Goal: Transaction & Acquisition: Purchase product/service

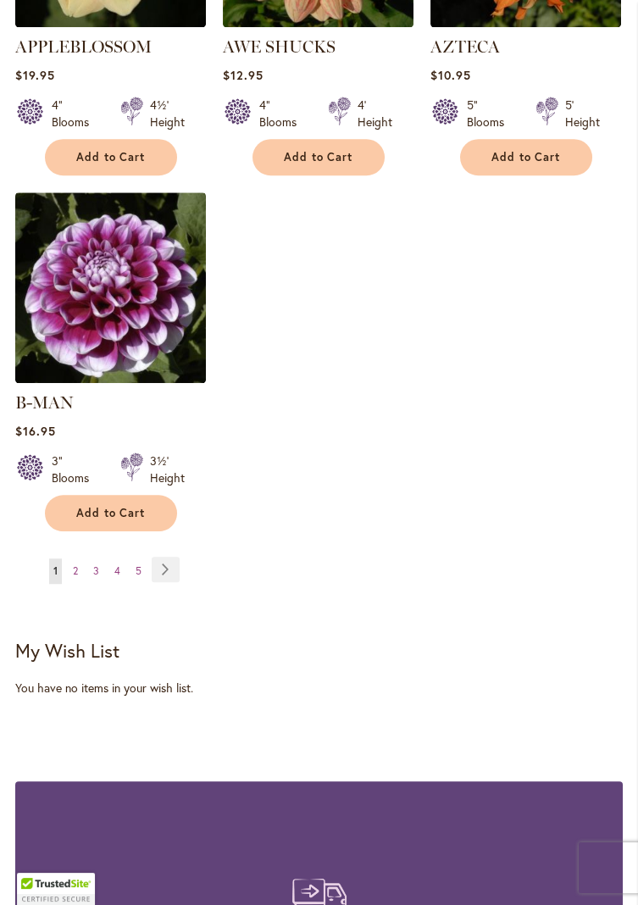
scroll to position [2306, 0]
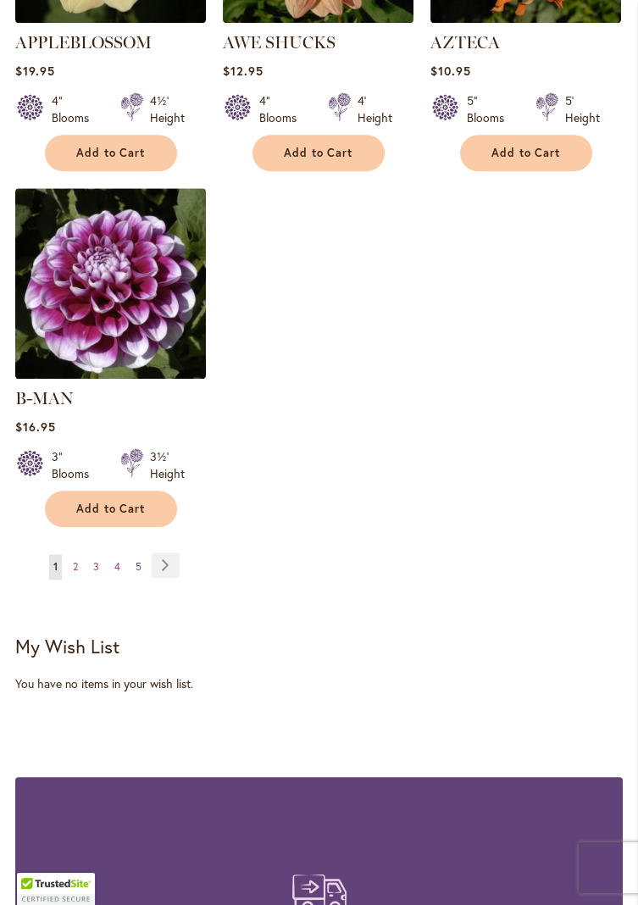
click at [138, 560] on span "5" at bounding box center [139, 566] width 6 height 13
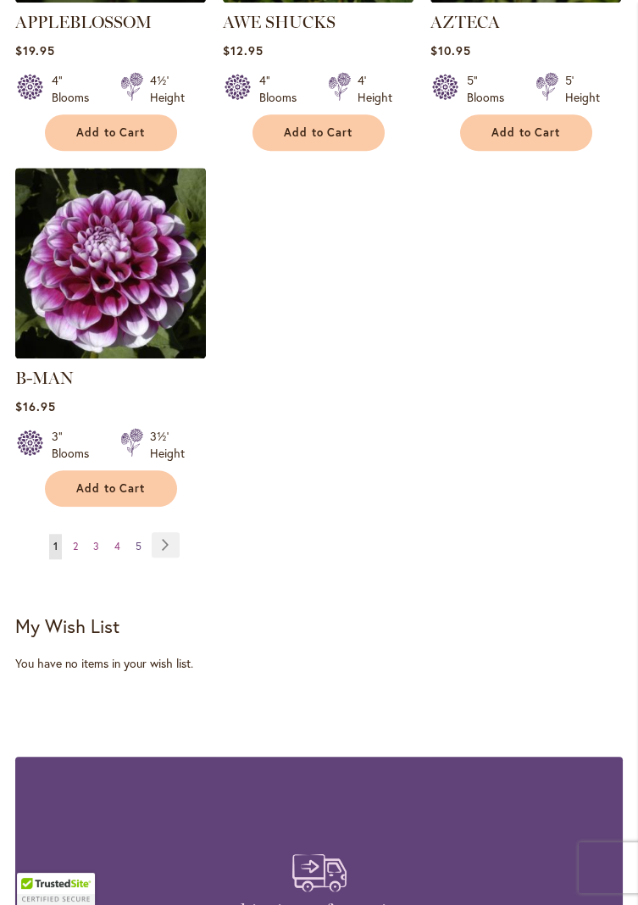
scroll to position [2338, 0]
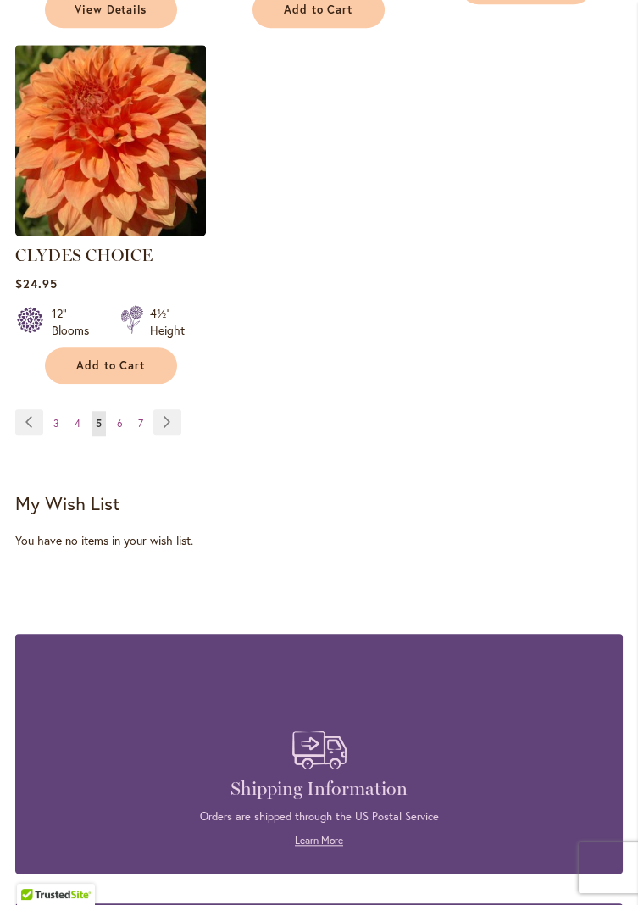
scroll to position [2476, 0]
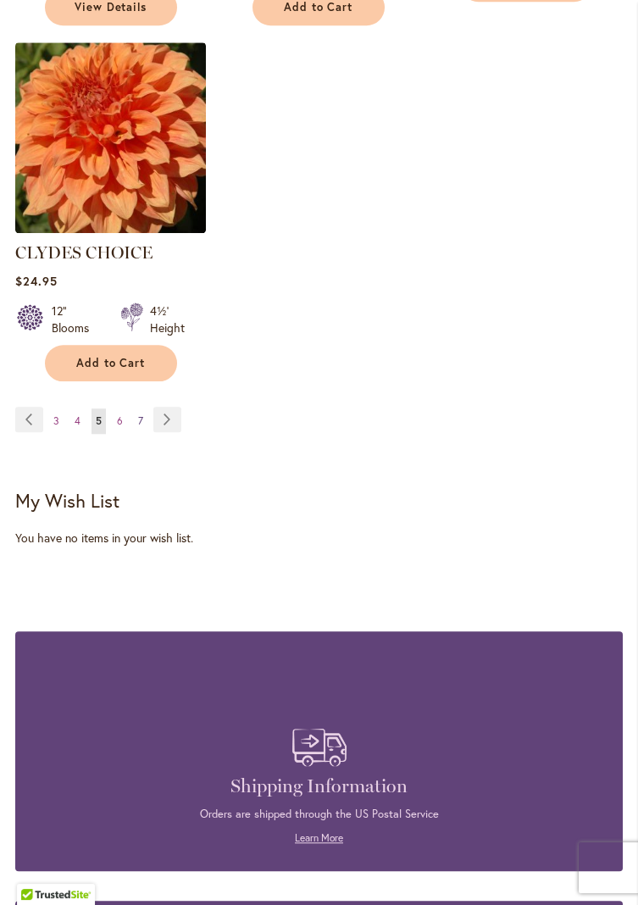
click at [139, 414] on span "7" at bounding box center [140, 420] width 5 height 13
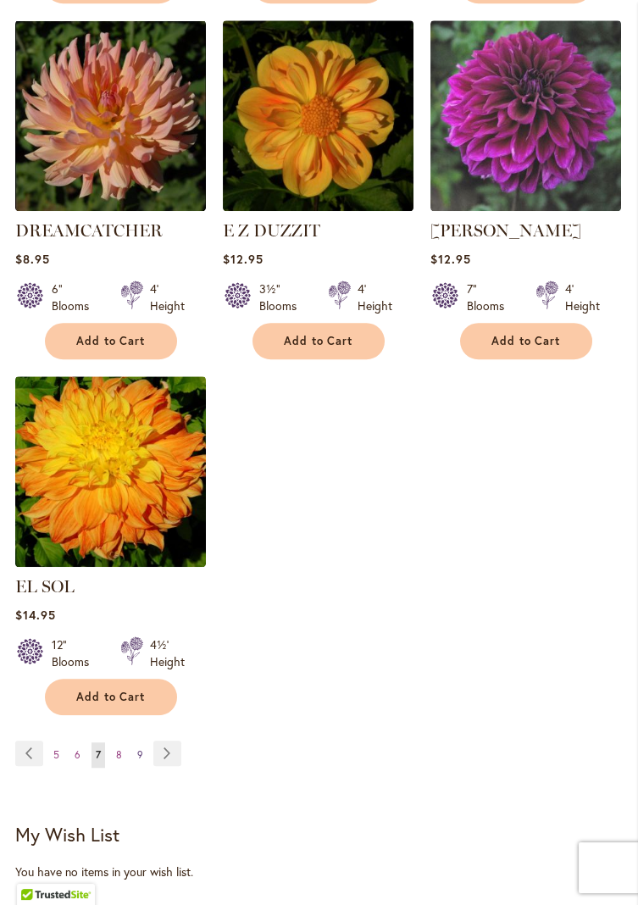
click at [142, 749] on link "Page 9" at bounding box center [140, 754] width 14 height 25
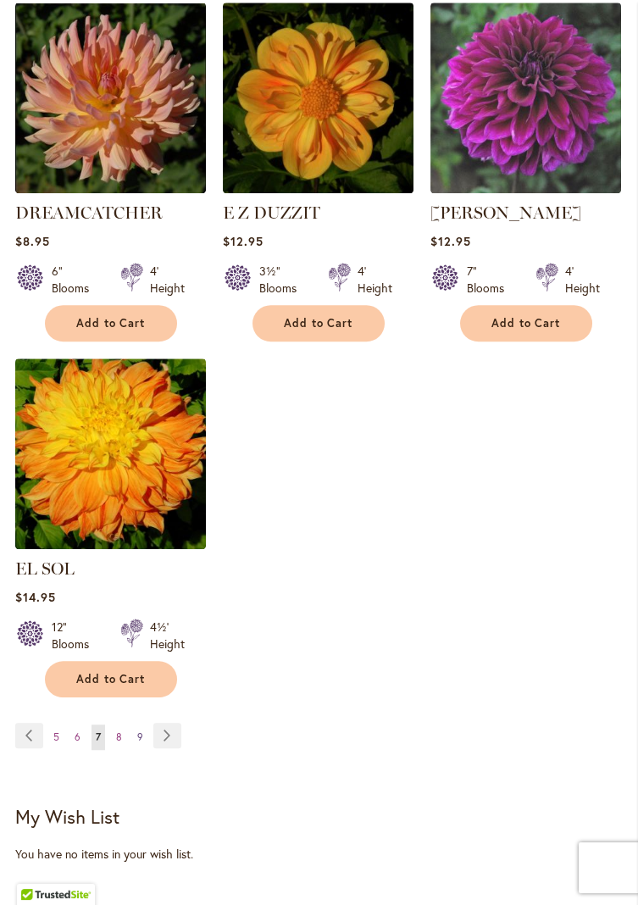
scroll to position [2173, 0]
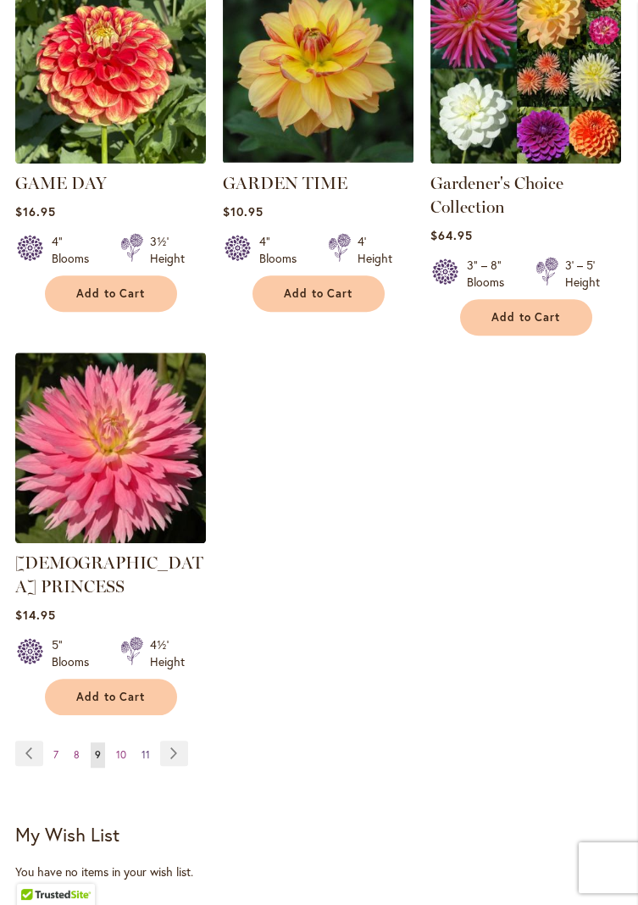
click at [147, 748] on span "11" at bounding box center [145, 754] width 8 height 13
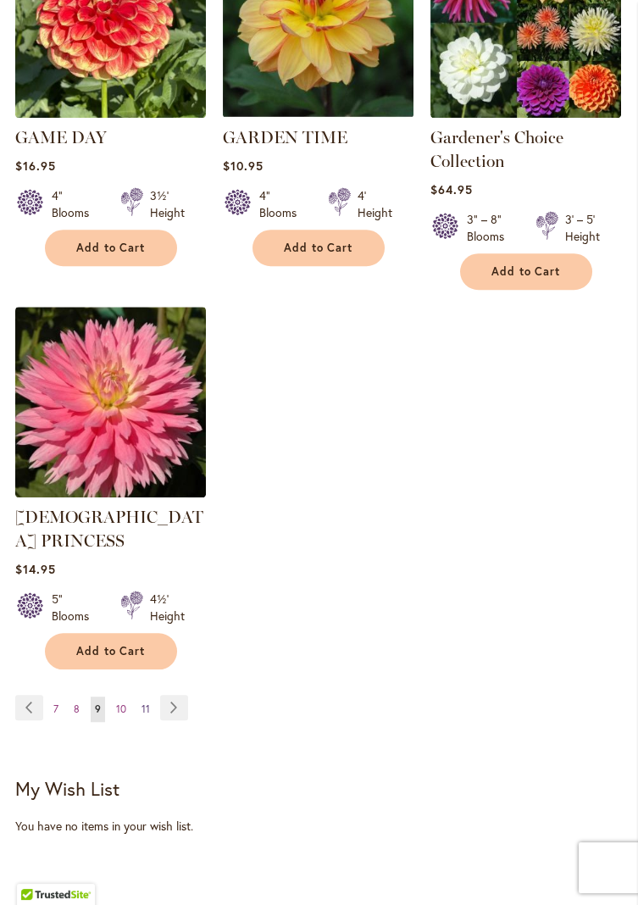
scroll to position [2267, 0]
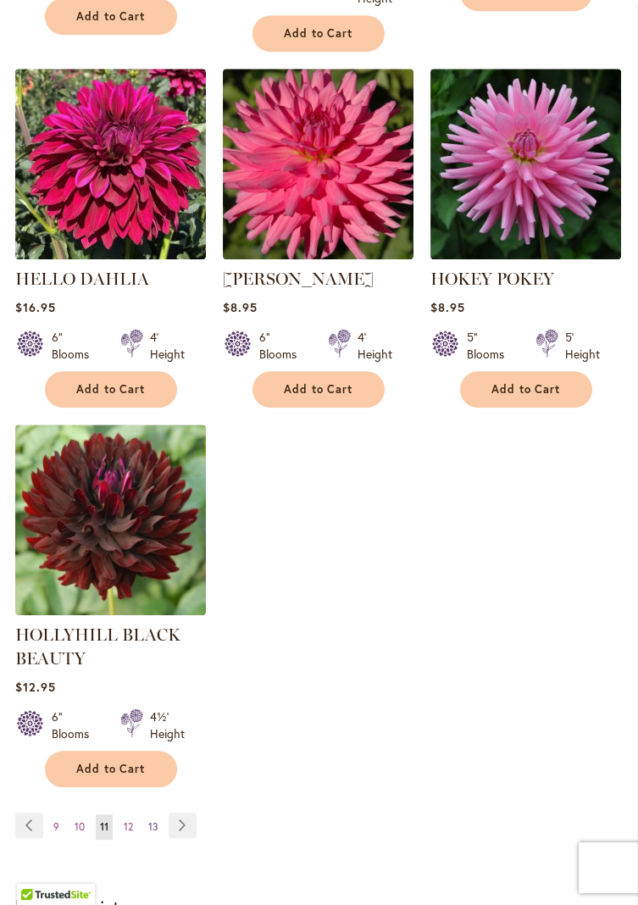
click at [156, 833] on span "13" at bounding box center [153, 826] width 10 height 13
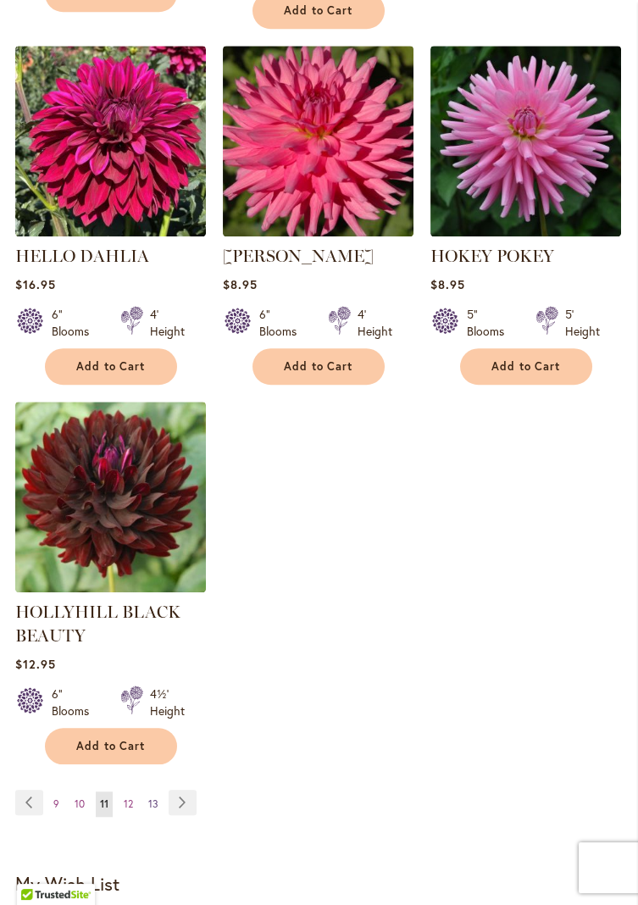
scroll to position [2145, 0]
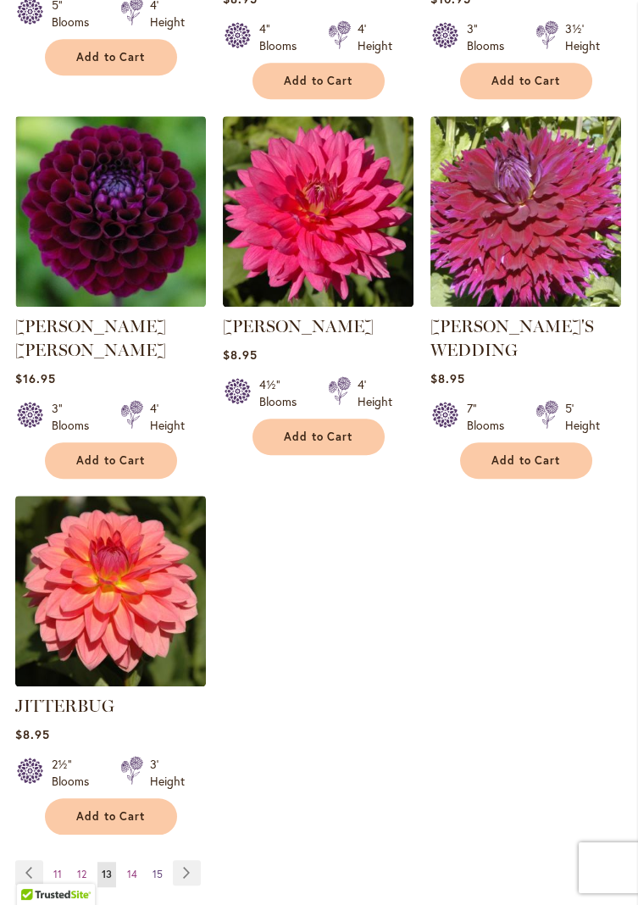
click at [161, 867] on span "15" at bounding box center [157, 873] width 10 height 13
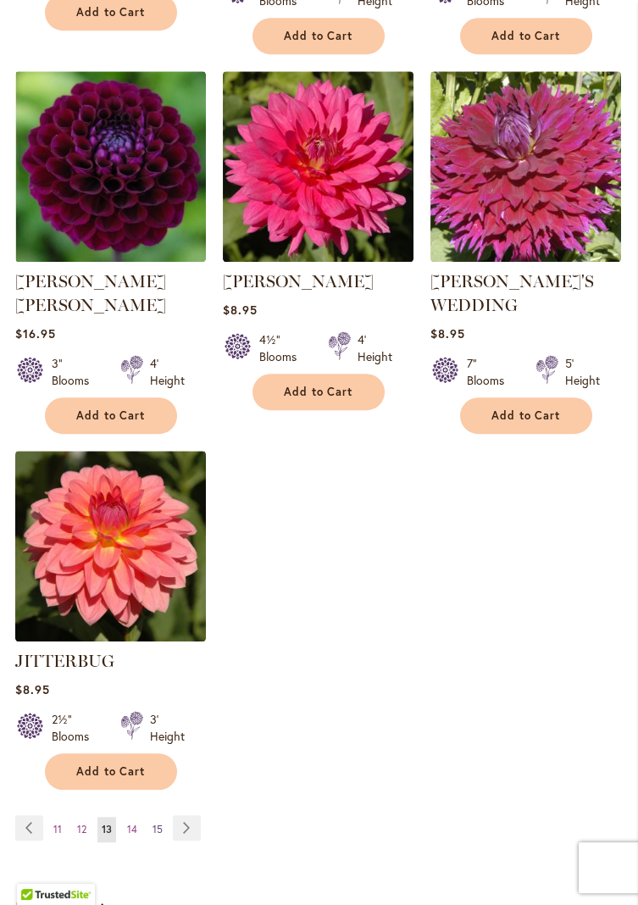
scroll to position [2094, 0]
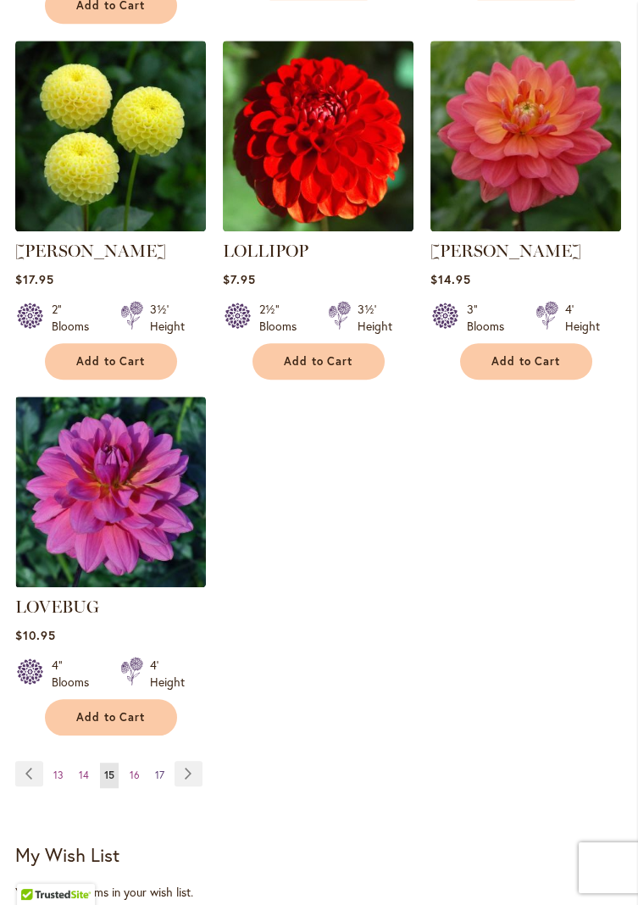
click at [158, 768] on span "17" at bounding box center [159, 774] width 9 height 13
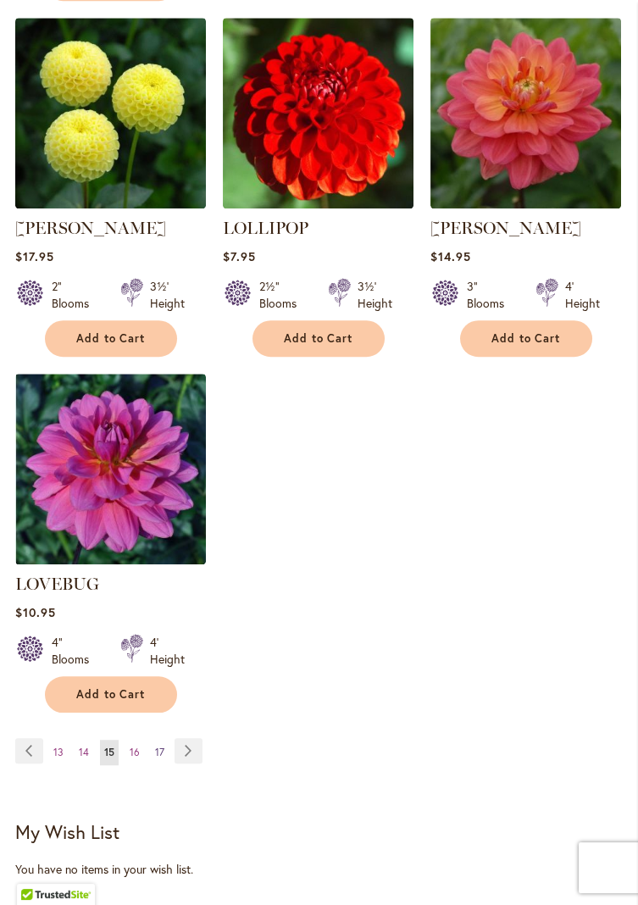
scroll to position [2176, 0]
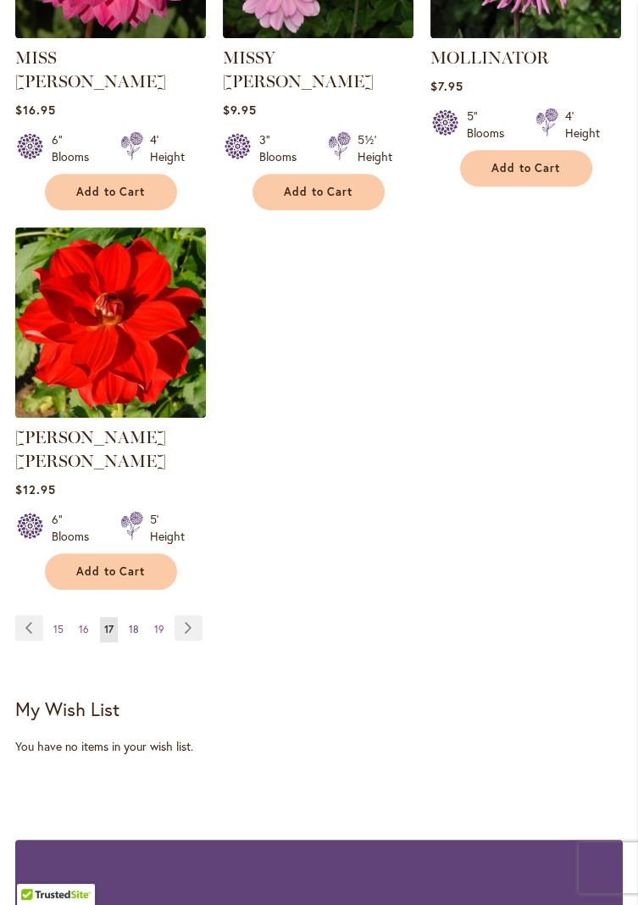
click at [134, 623] on span "18" at bounding box center [134, 629] width 10 height 13
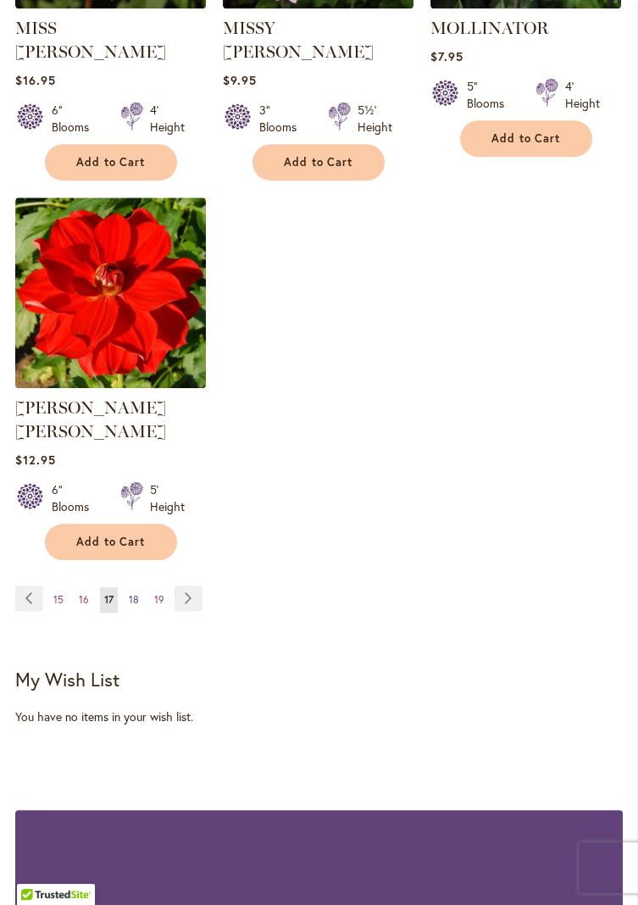
scroll to position [2322, 0]
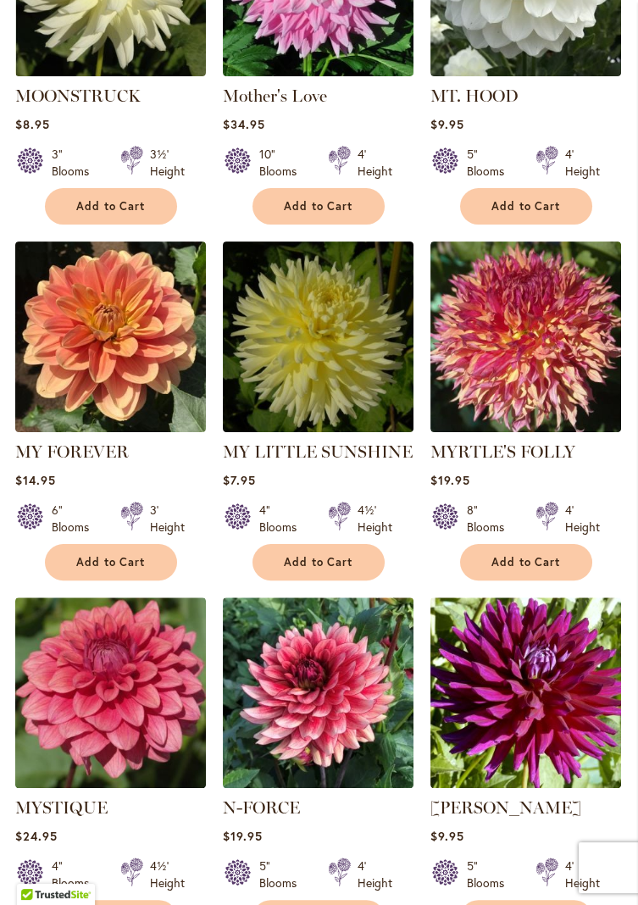
scroll to position [806, 0]
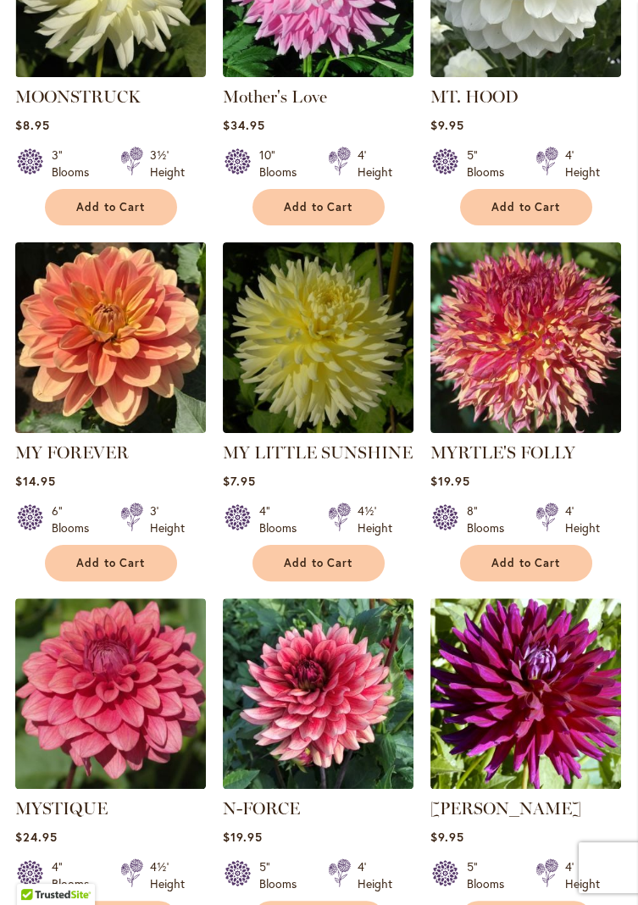
click at [101, 366] on img at bounding box center [110, 337] width 200 height 200
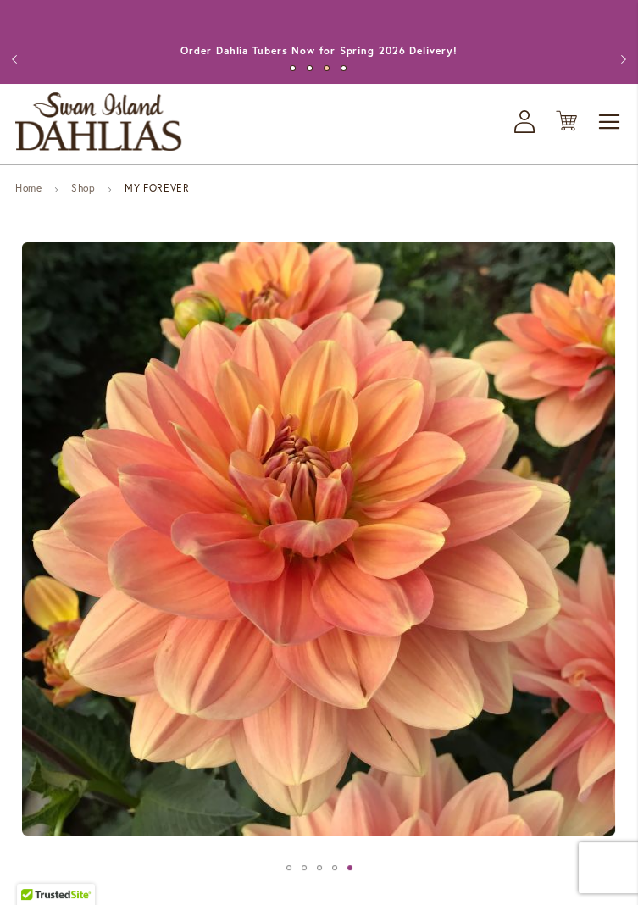
click at [514, 130] on icon "My Account" at bounding box center [524, 121] width 20 height 23
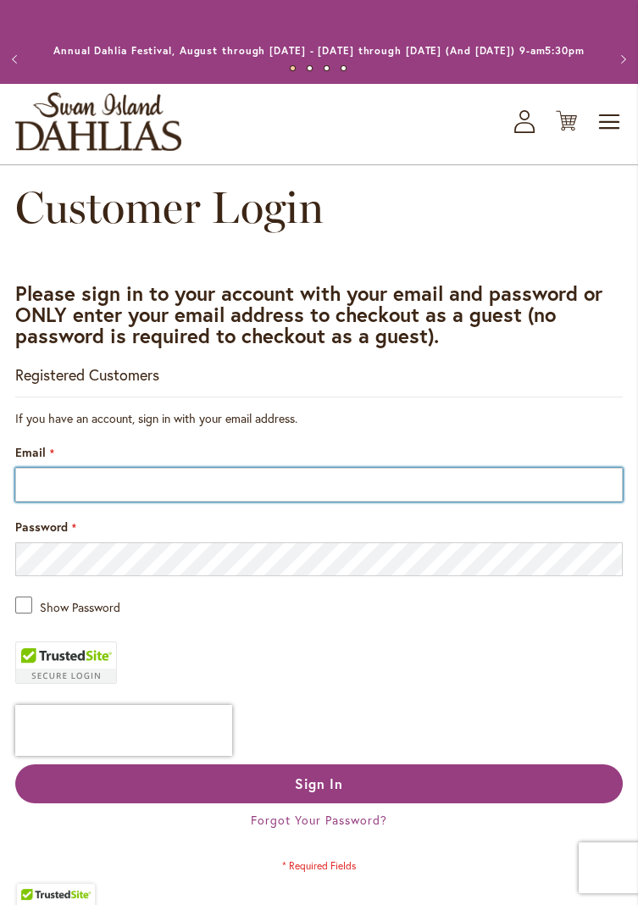
click at [269, 500] on input "Email" at bounding box center [318, 485] width 607 height 34
type input "**********"
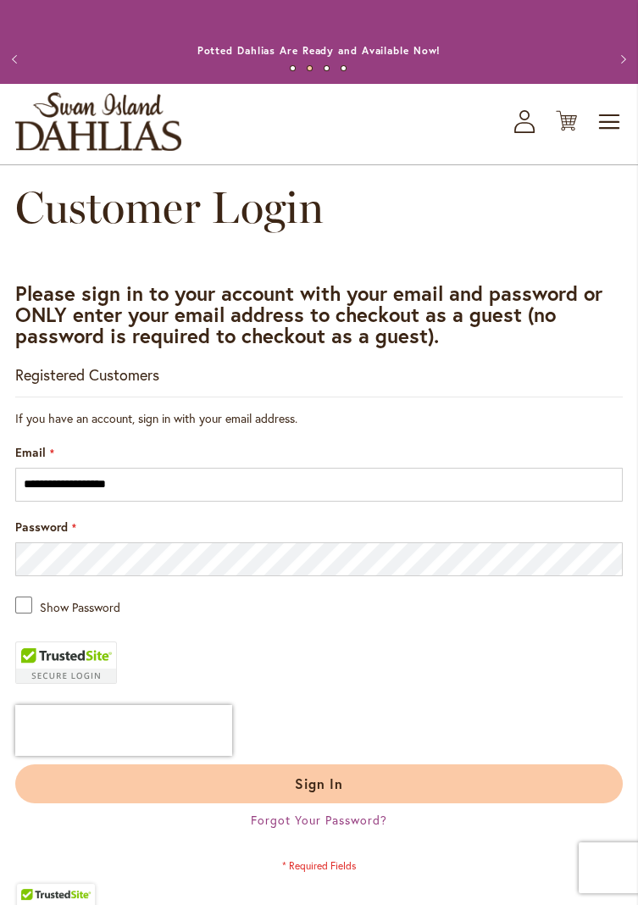
click at [354, 799] on button "Sign In" at bounding box center [318, 783] width 607 height 39
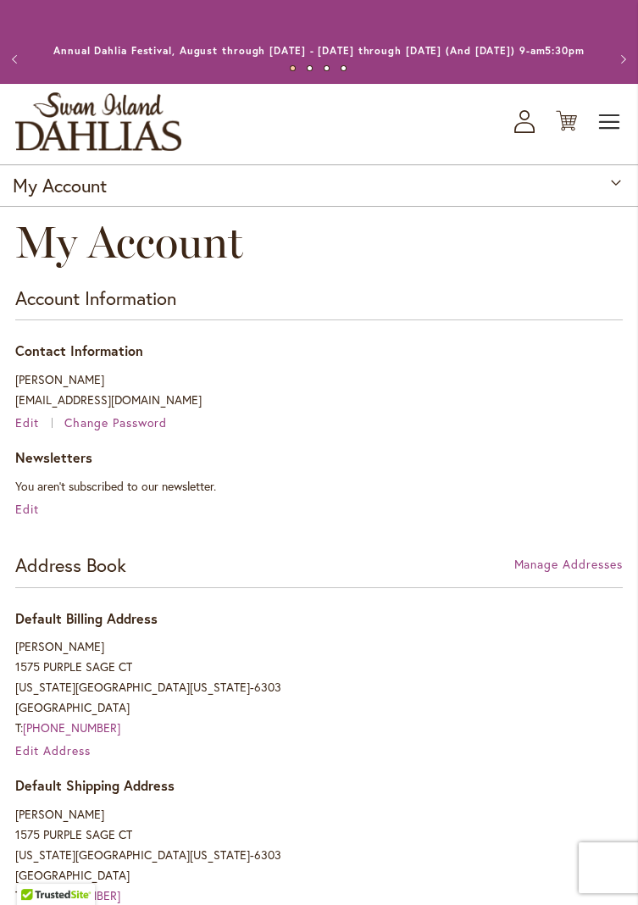
click at [605, 130] on span "Toggle Nav" at bounding box center [609, 122] width 25 height 34
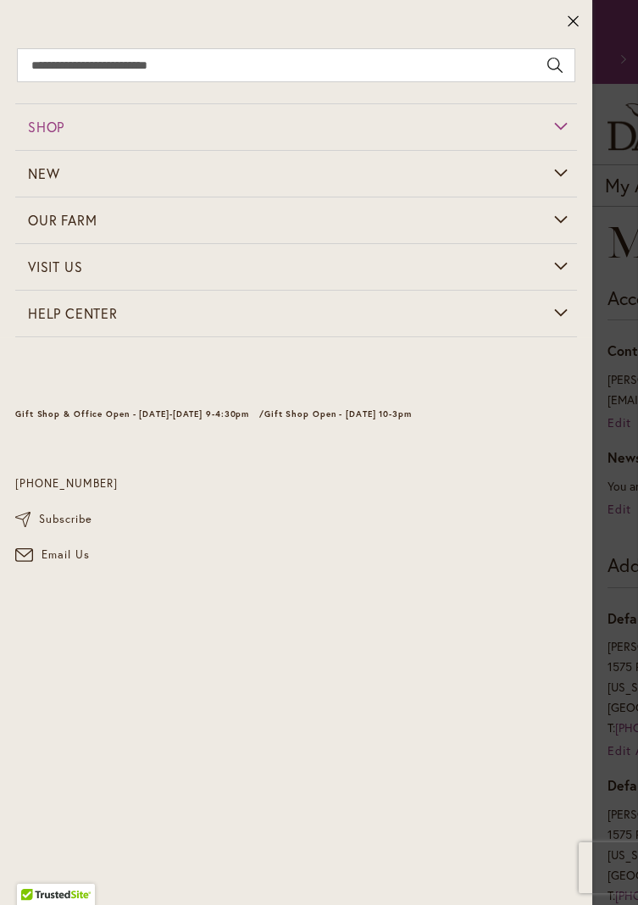
click at [201, 114] on link "Shop" at bounding box center [296, 127] width 562 height 46
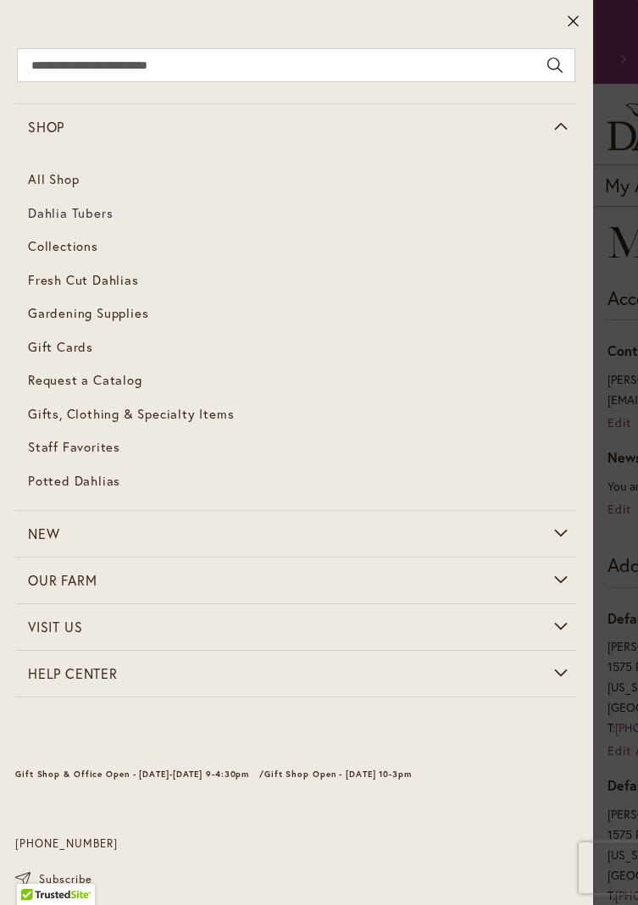
click at [93, 208] on span "Dahlia Tubers" at bounding box center [70, 212] width 85 height 17
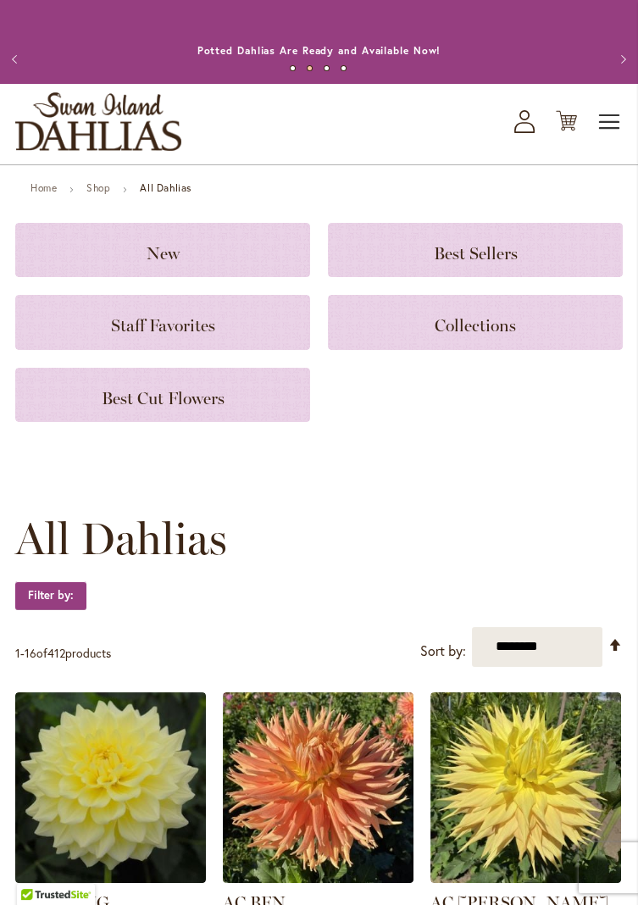
click at [611, 130] on span "Toggle Nav" at bounding box center [609, 122] width 25 height 34
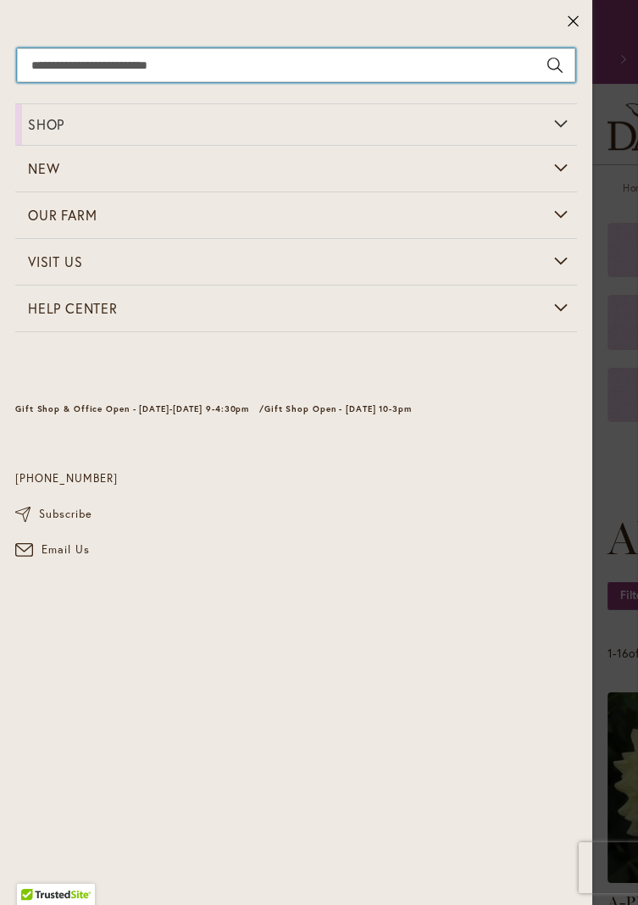
click at [173, 60] on input "Search" at bounding box center [296, 65] width 558 height 34
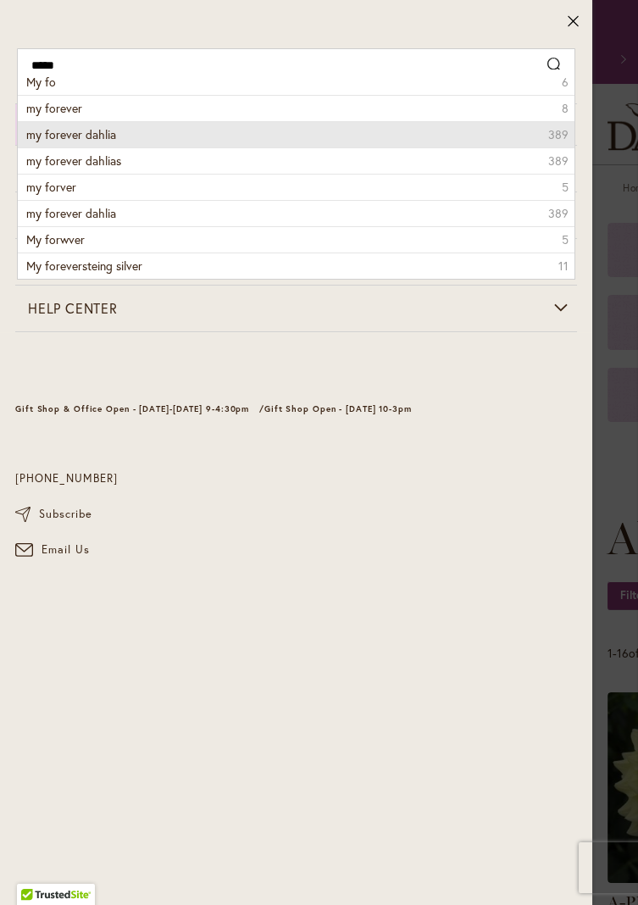
click at [79, 136] on span "my forever dahlia" at bounding box center [71, 134] width 90 height 16
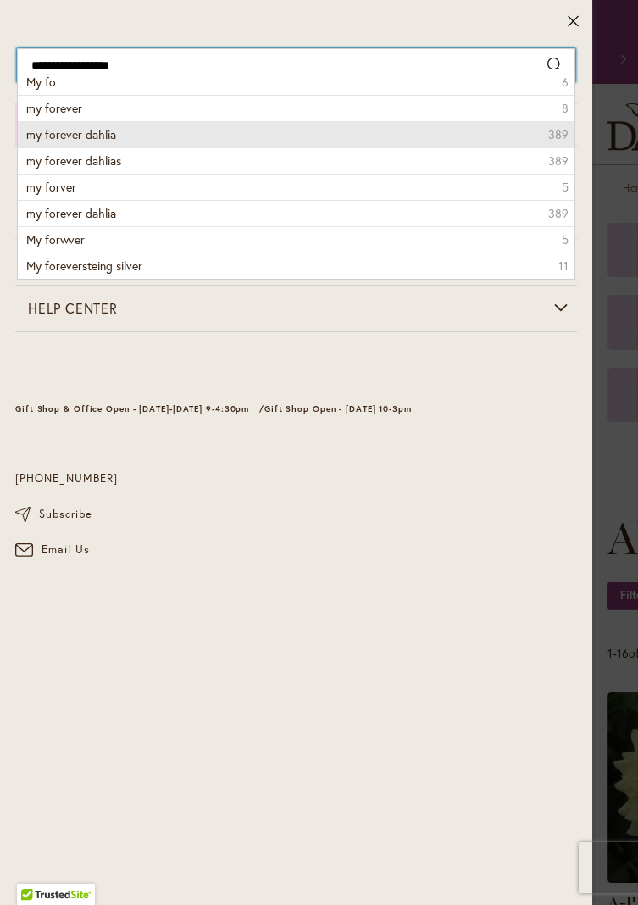
type input "**********"
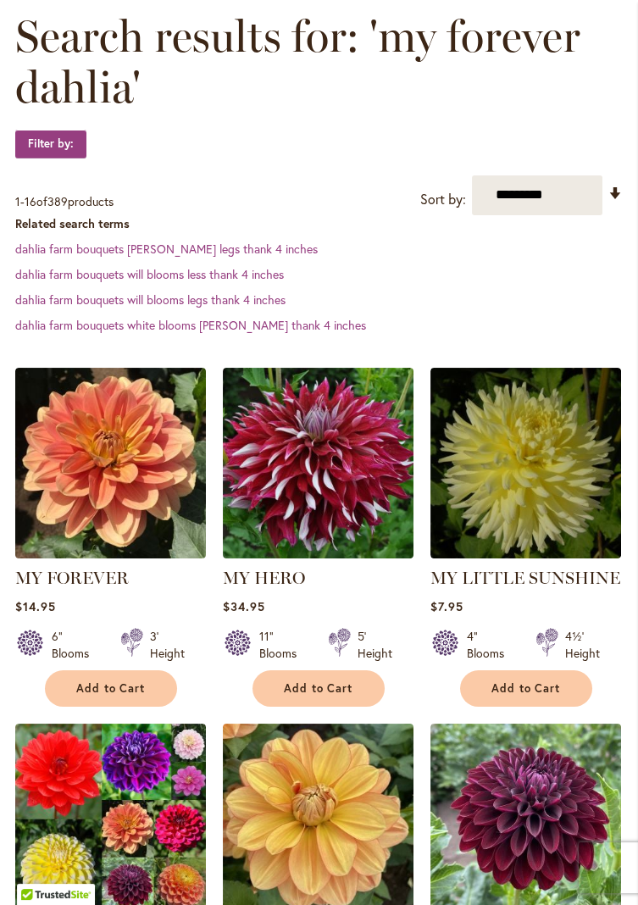
scroll to position [301, 0]
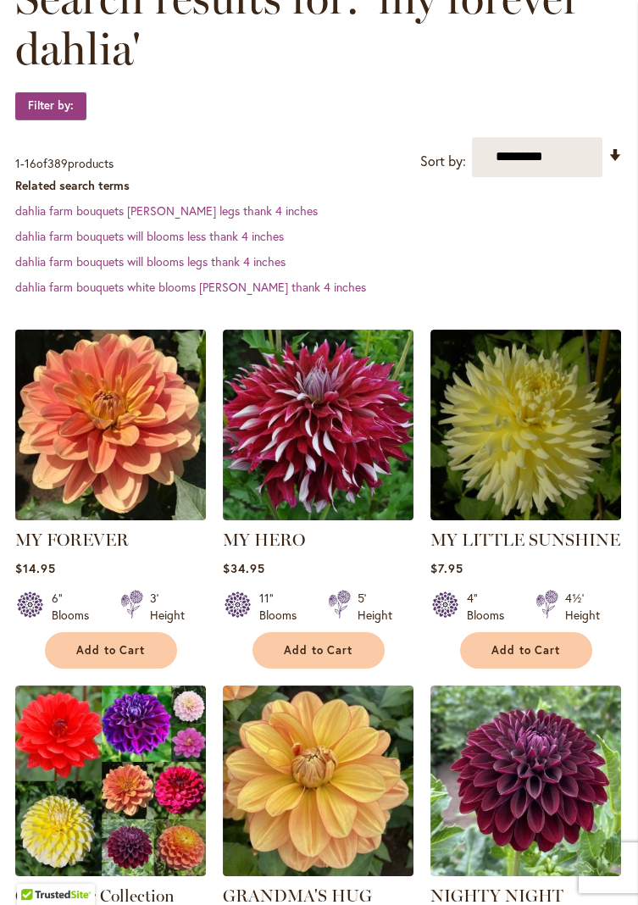
click at [137, 481] on img at bounding box center [110, 424] width 200 height 200
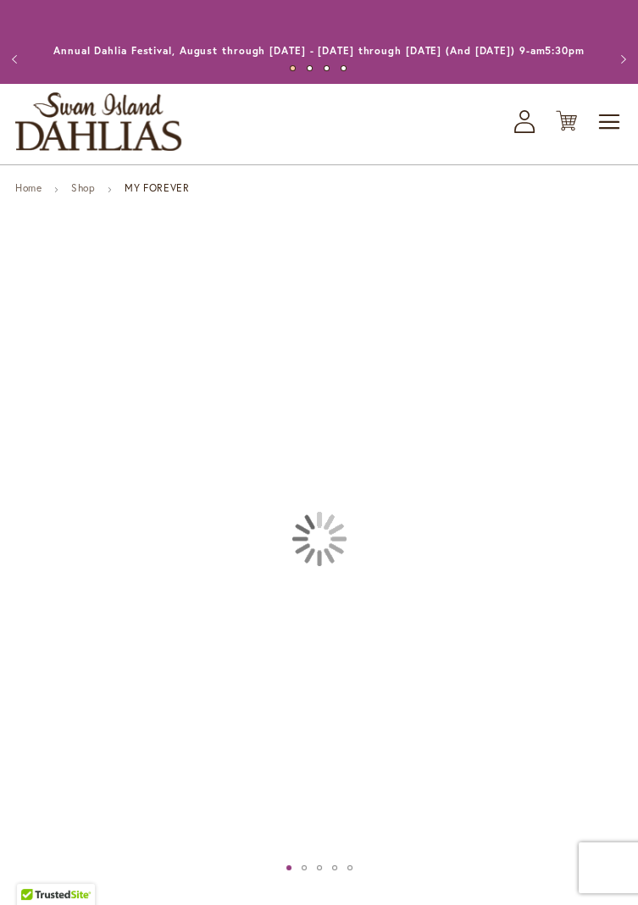
type input "********"
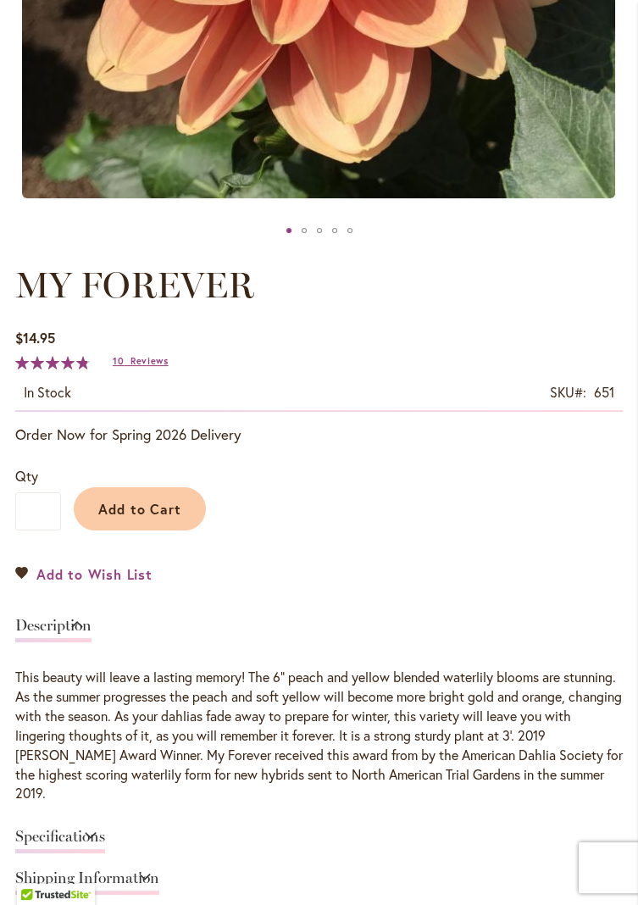
click at [118, 584] on span "Add to Wish List" at bounding box center [94, 573] width 116 height 19
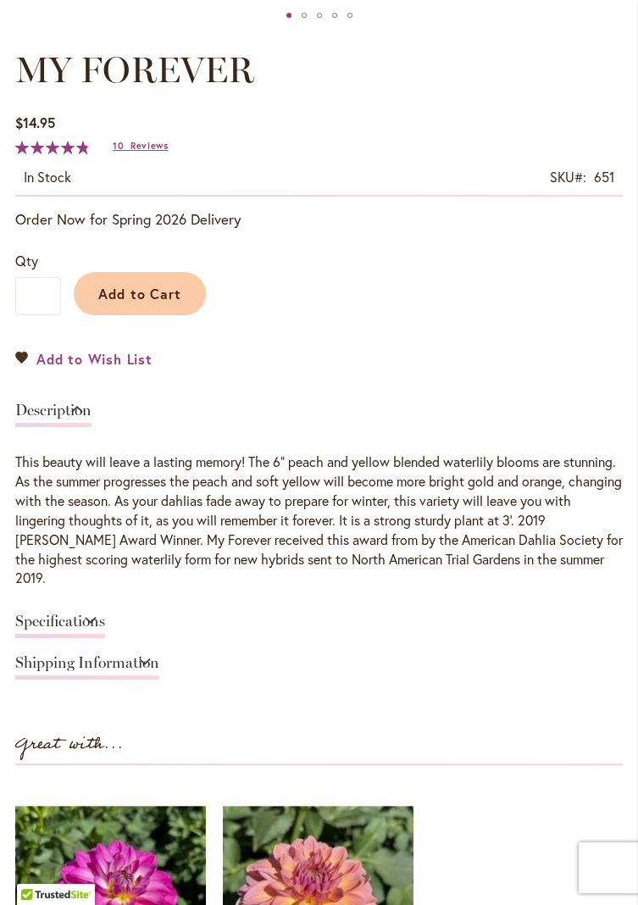
scroll to position [894, 0]
